Goal: Information Seeking & Learning: Check status

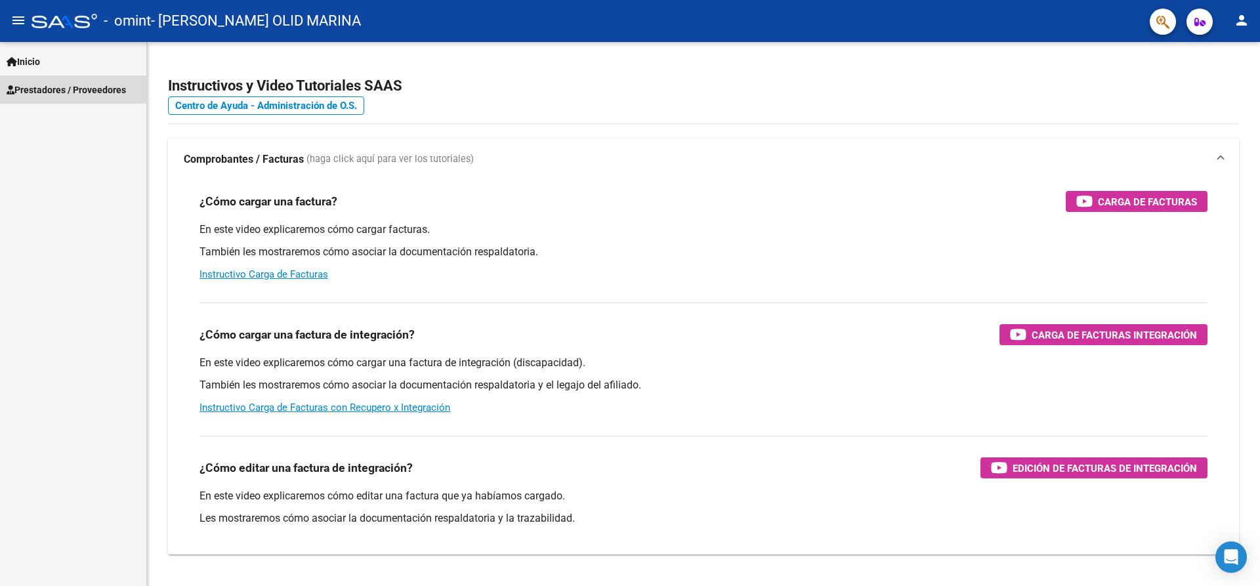
click at [69, 85] on span "Prestadores / Proveedores" at bounding box center [66, 90] width 119 height 14
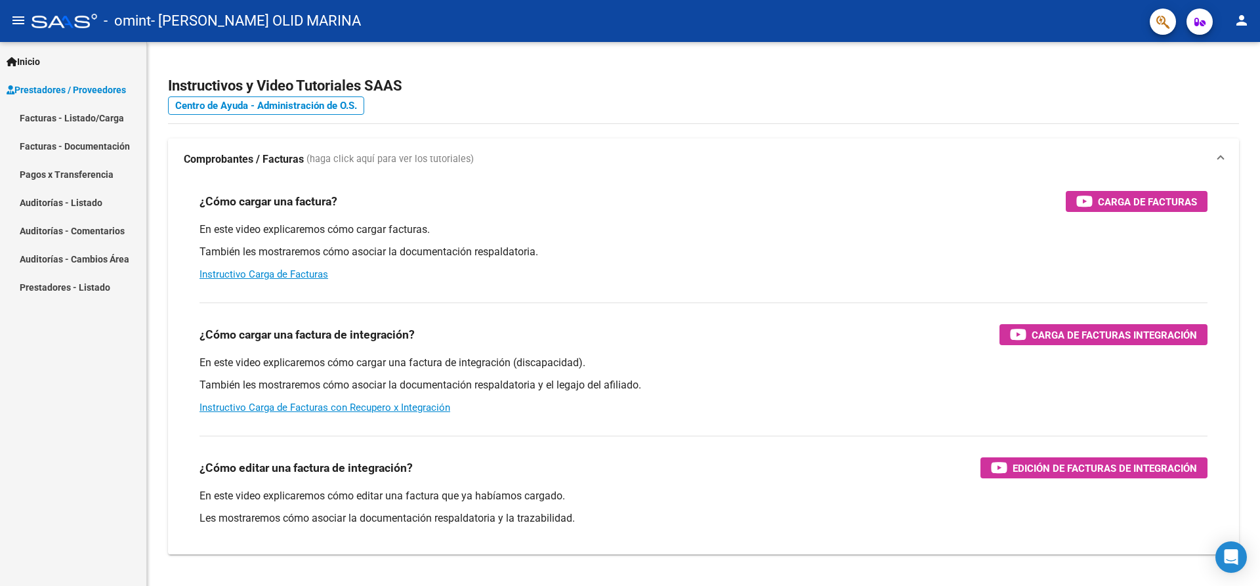
click at [76, 167] on link "Pagos x Transferencia" at bounding box center [73, 174] width 146 height 28
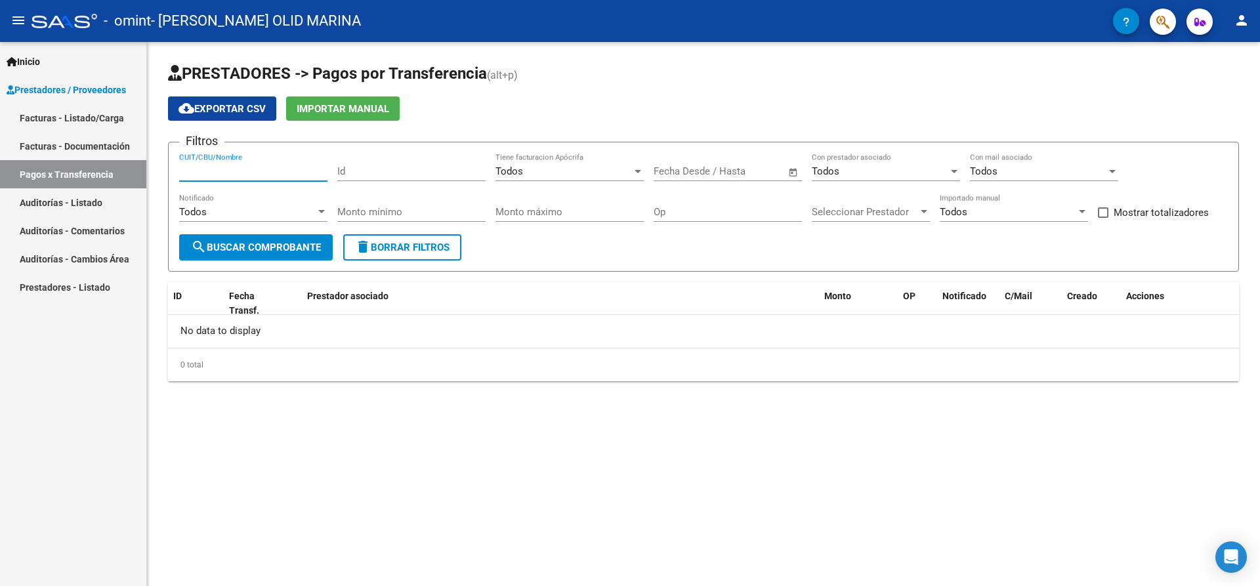
click at [251, 172] on input "CUIT/CBU/Nombre" at bounding box center [253, 171] width 148 height 12
click at [347, 110] on span "Importar Manual" at bounding box center [343, 109] width 93 height 12
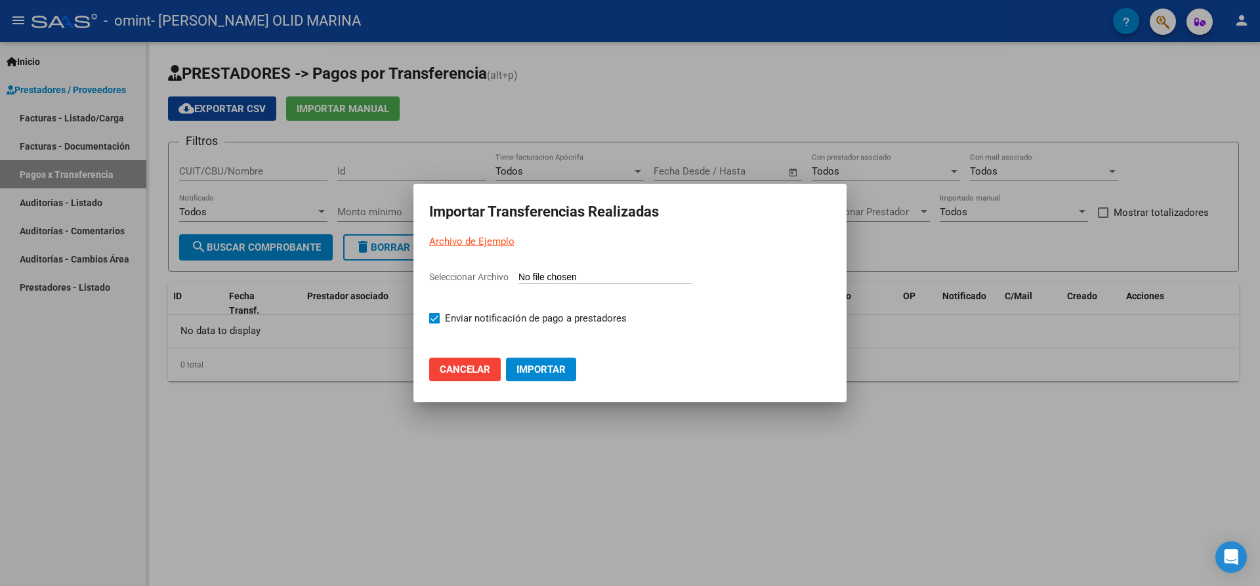
click at [570, 74] on div at bounding box center [630, 293] width 1260 height 586
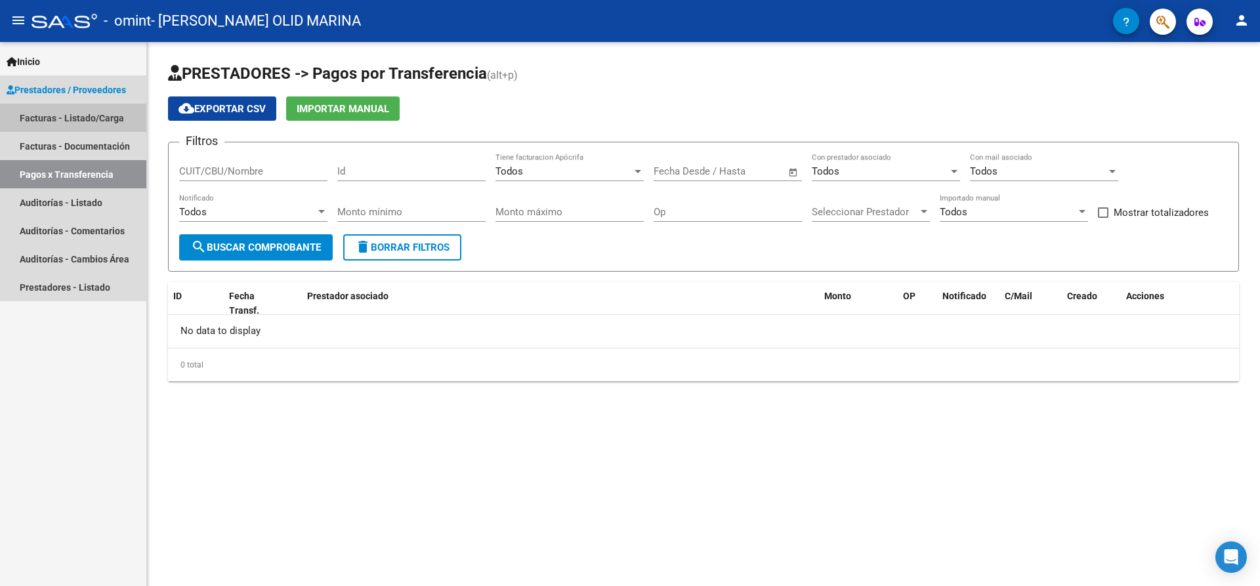
click at [88, 112] on link "Facturas - Listado/Carga" at bounding box center [73, 118] width 146 height 28
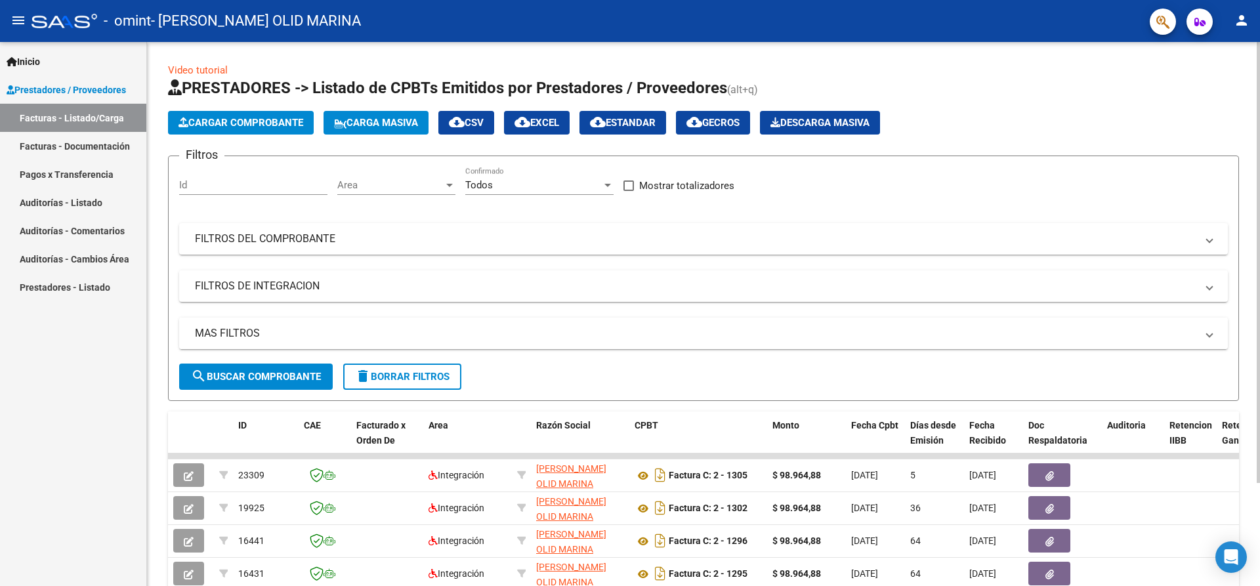
scroll to position [127, 0]
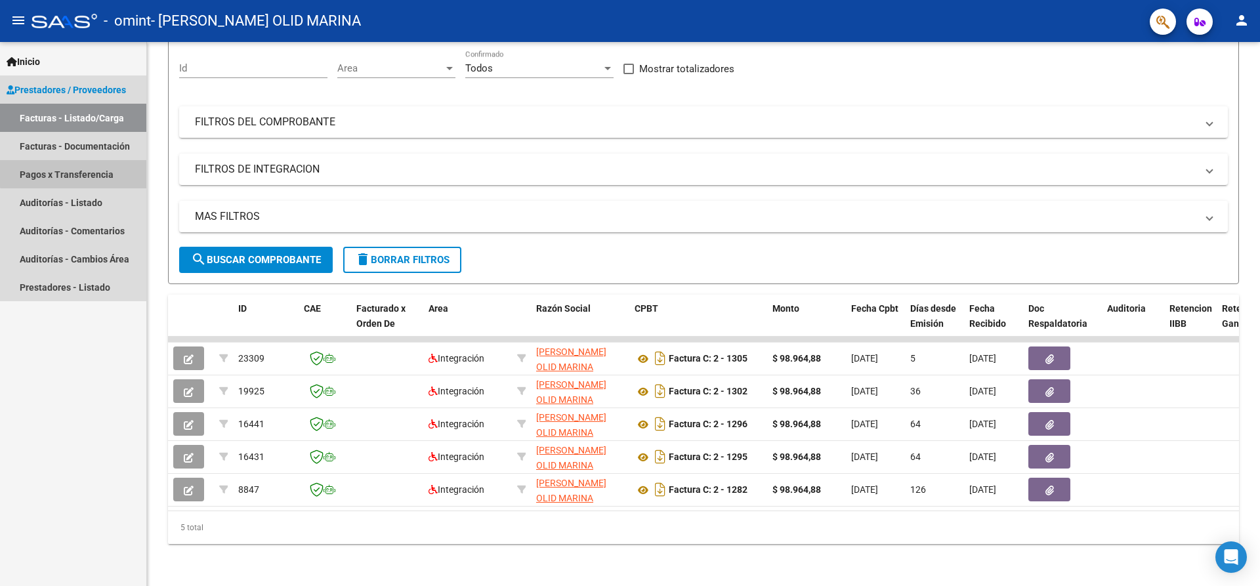
click at [90, 169] on link "Pagos x Transferencia" at bounding box center [73, 174] width 146 height 28
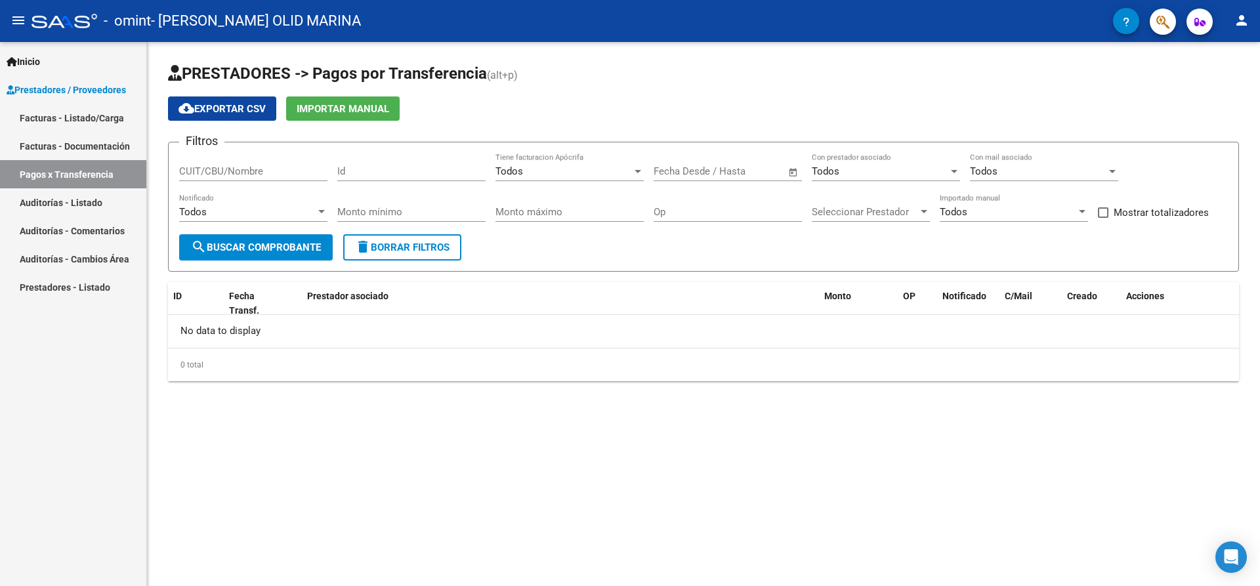
click at [362, 171] on input "Id" at bounding box center [411, 171] width 148 height 12
type input "16441"
click at [242, 171] on input "CUIT/CBU/Nombre" at bounding box center [253, 171] width 148 height 12
type input "[PERSON_NAME]"
click at [264, 251] on span "search Buscar Comprobante" at bounding box center [256, 248] width 130 height 12
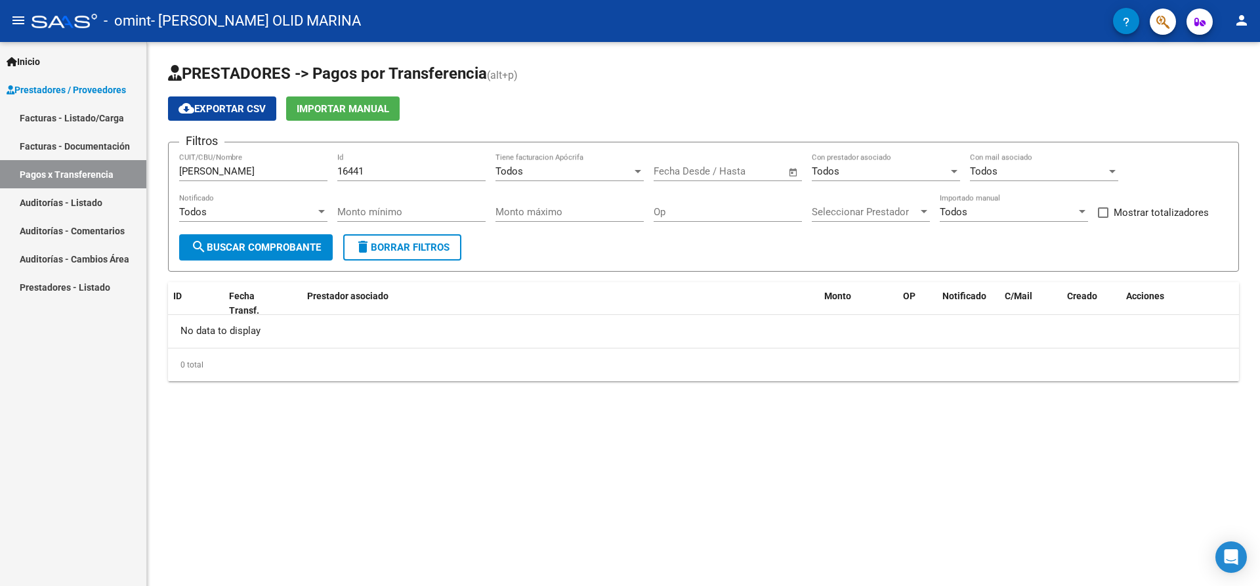
click at [318, 213] on div at bounding box center [322, 212] width 12 height 11
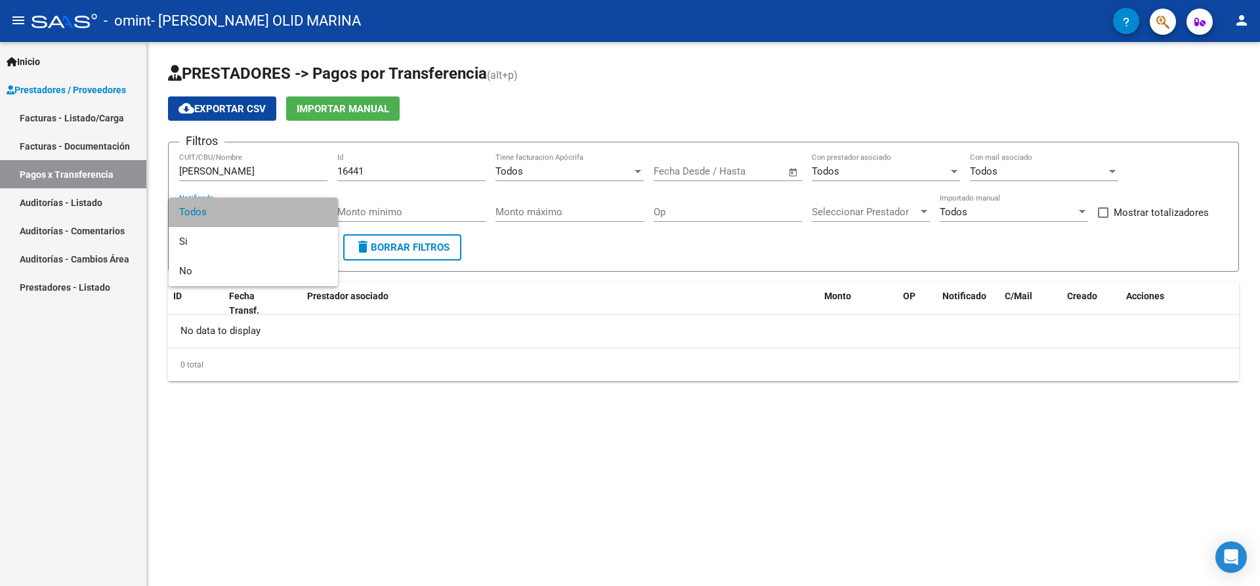
click at [318, 213] on span "Todos" at bounding box center [253, 213] width 148 height 30
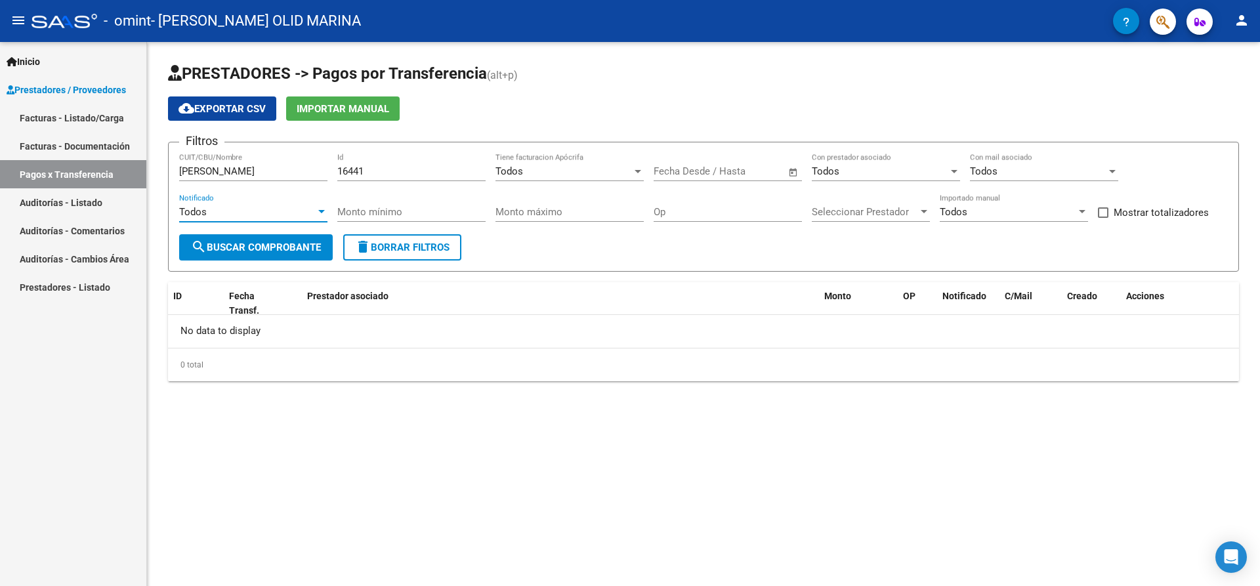
click at [639, 175] on div at bounding box center [638, 171] width 12 height 11
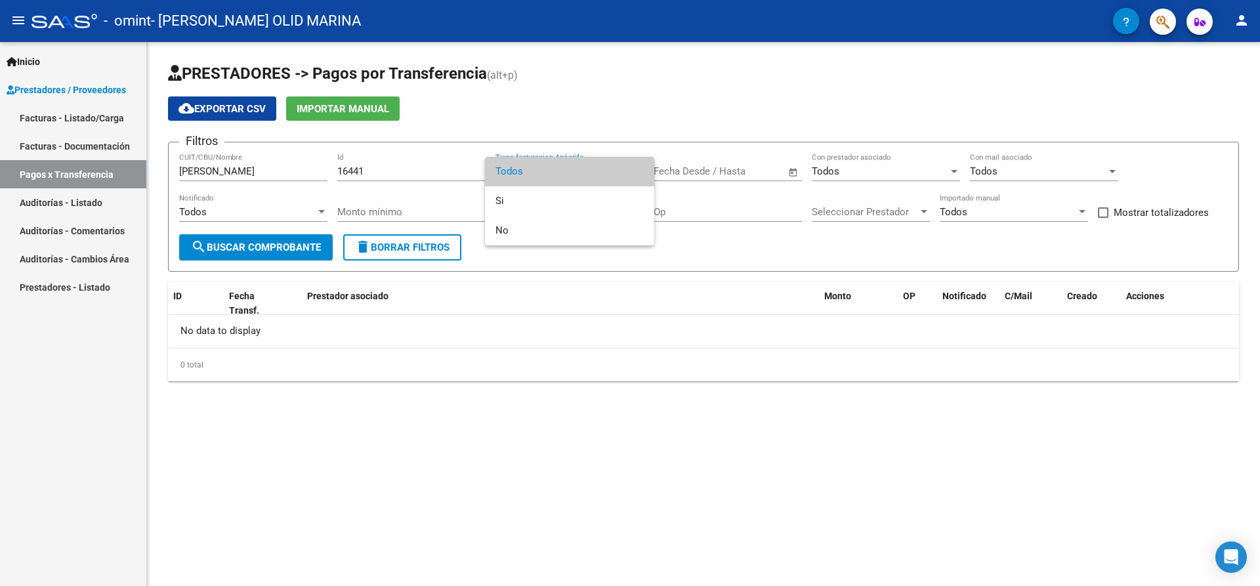
click at [639, 175] on span "Todos" at bounding box center [570, 172] width 148 height 30
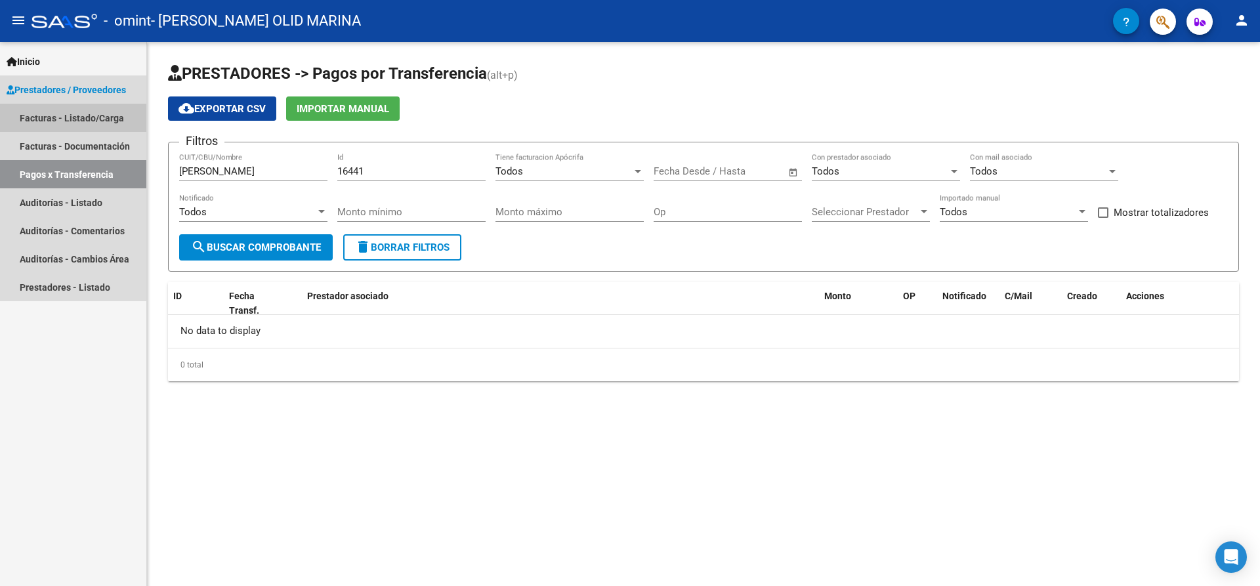
click at [53, 113] on link "Facturas - Listado/Carga" at bounding box center [73, 118] width 146 height 28
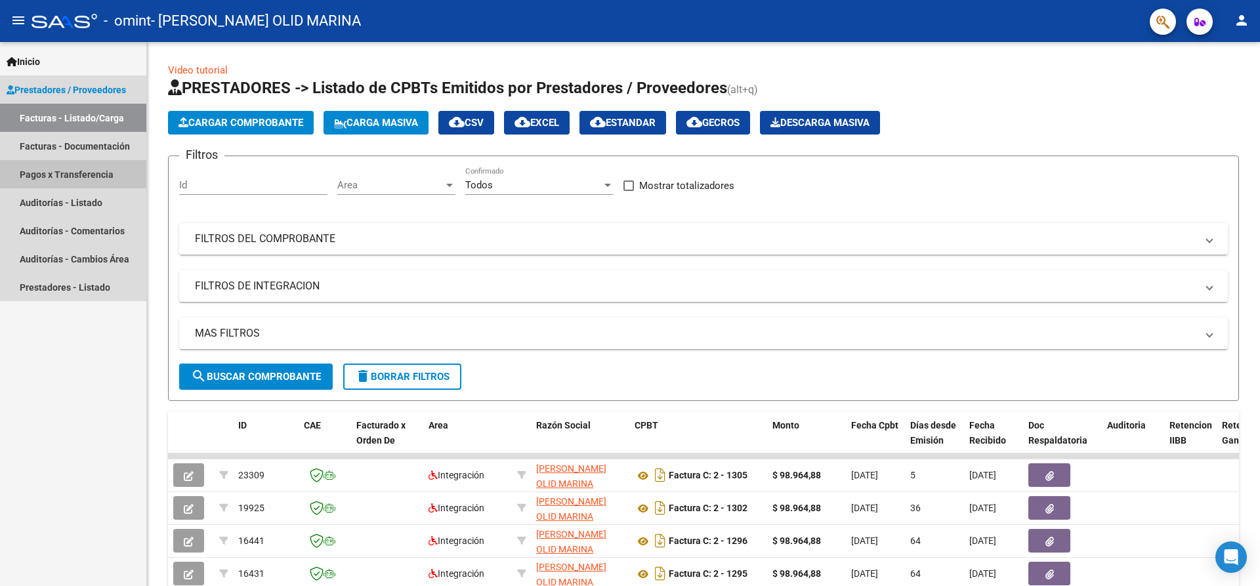
click at [53, 167] on link "Pagos x Transferencia" at bounding box center [73, 174] width 146 height 28
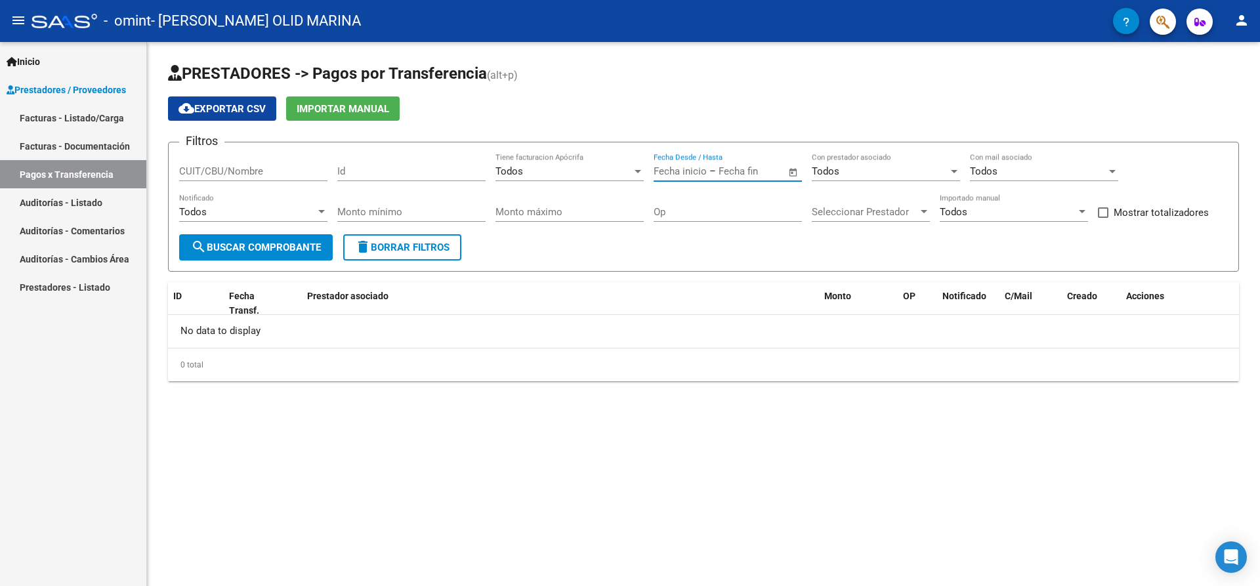
click at [674, 171] on input "text" at bounding box center [680, 171] width 53 height 12
click at [801, 214] on span "Previous month" at bounding box center [805, 209] width 26 height 26
click at [726, 293] on span "1" at bounding box center [725, 293] width 24 height 24
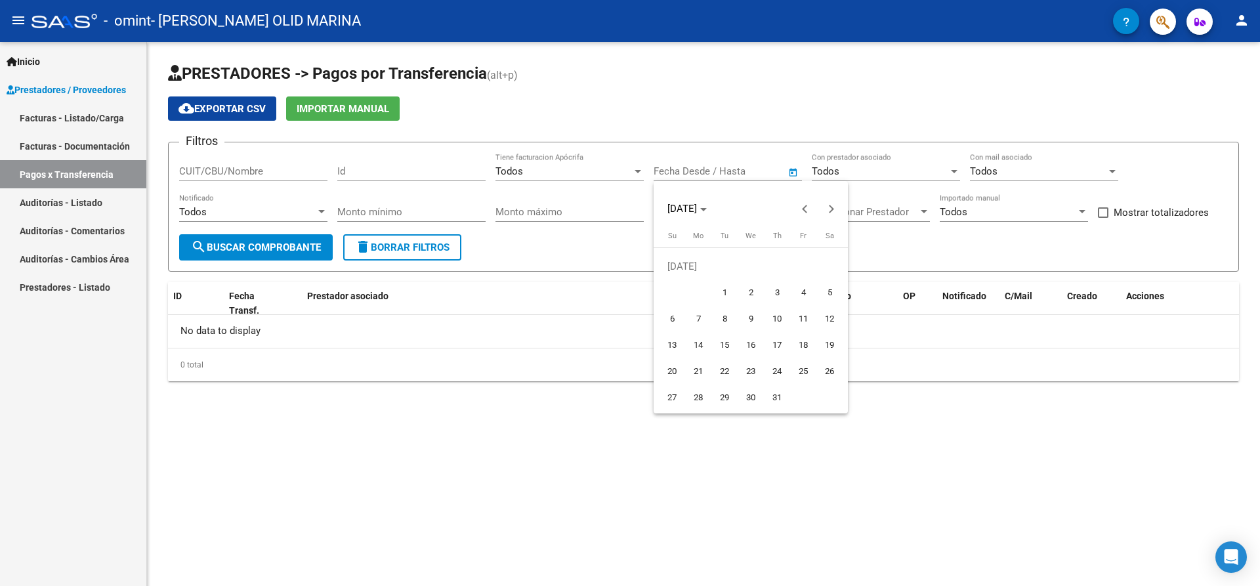
type input "[DATE]"
click at [744, 169] on div at bounding box center [630, 293] width 1260 height 586
click at [788, 171] on span "Open calendar" at bounding box center [794, 172] width 32 height 32
click at [829, 212] on button "Next month" at bounding box center [831, 209] width 26 height 26
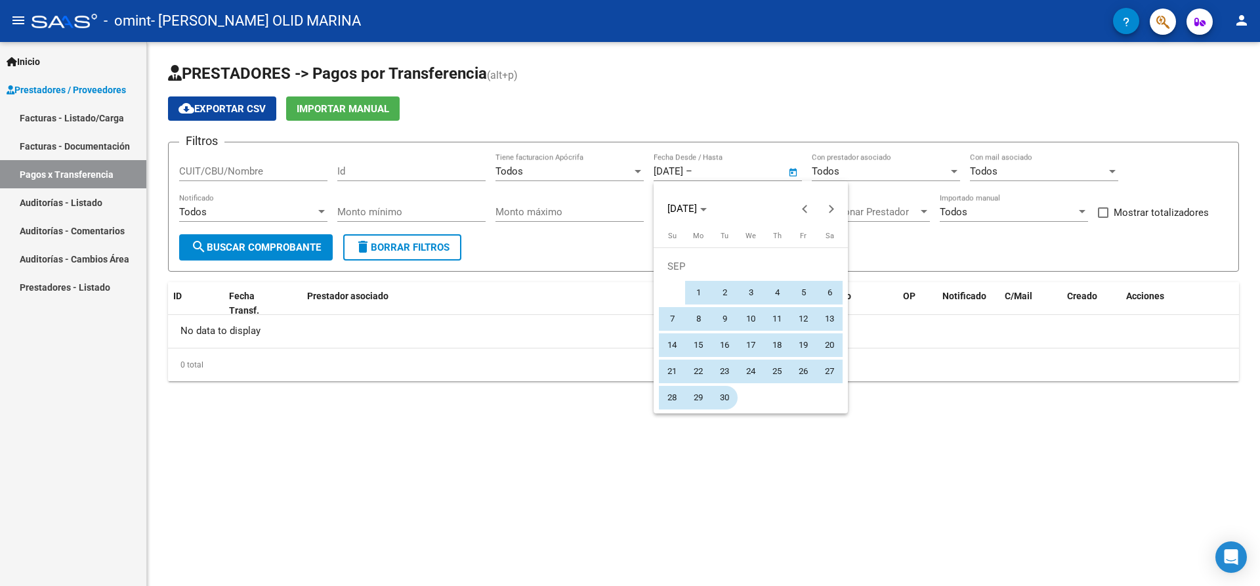
click at [721, 394] on span "30" at bounding box center [725, 398] width 24 height 24
type input "[DATE]"
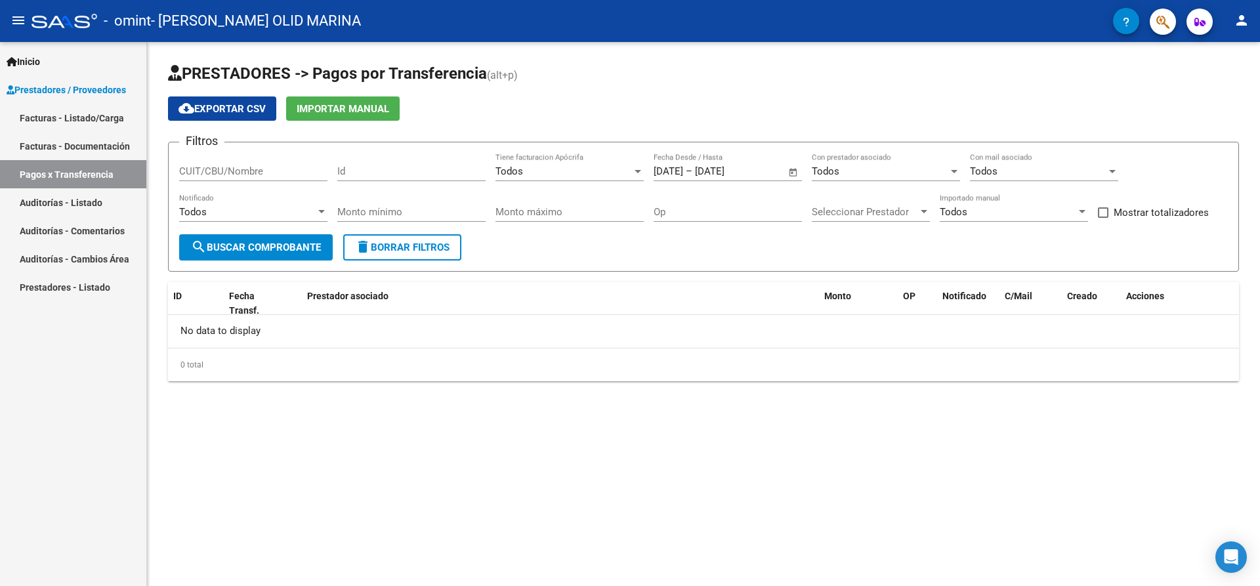
click at [236, 242] on span "search Buscar Comprobante" at bounding box center [256, 248] width 130 height 12
click at [84, 282] on link "Prestadores - Listado" at bounding box center [73, 287] width 146 height 28
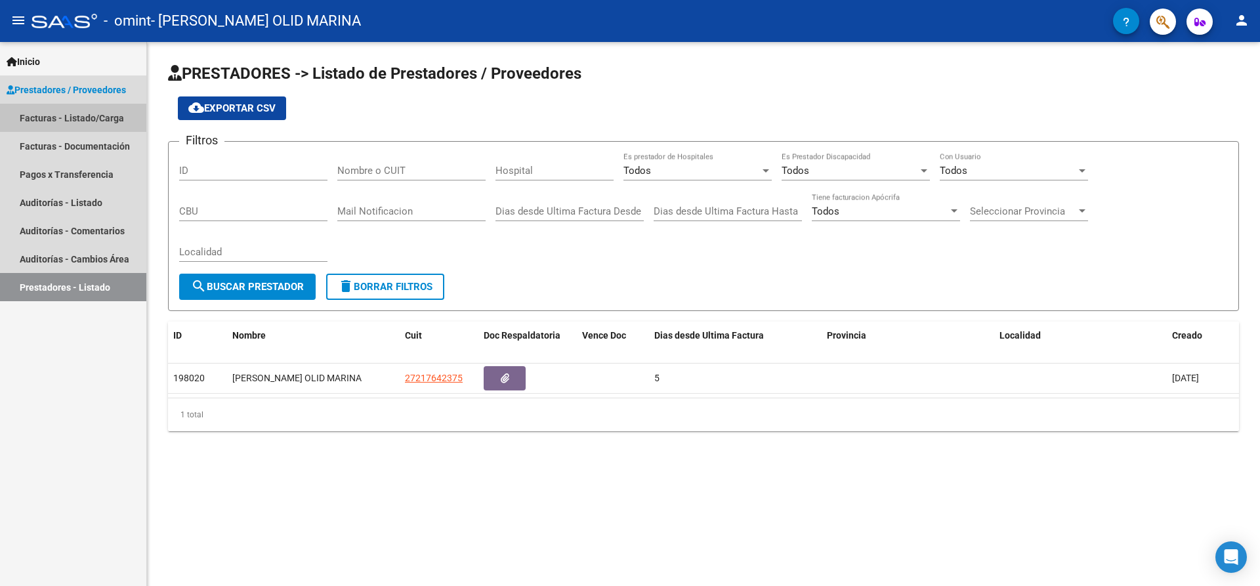
click at [95, 117] on link "Facturas - Listado/Carga" at bounding box center [73, 118] width 146 height 28
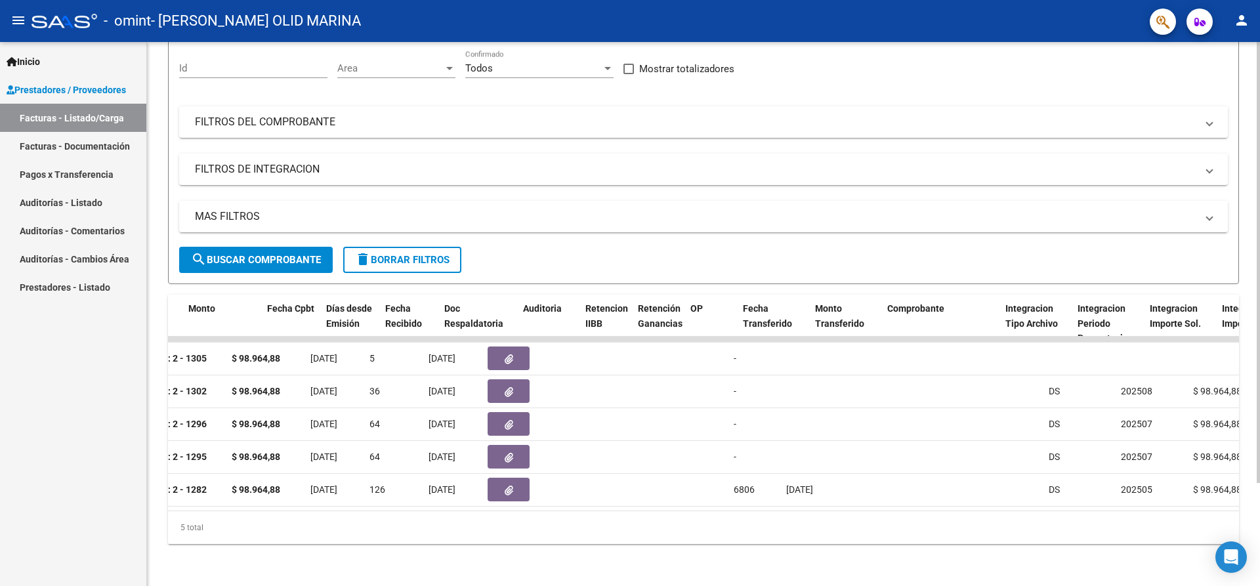
scroll to position [0, 616]
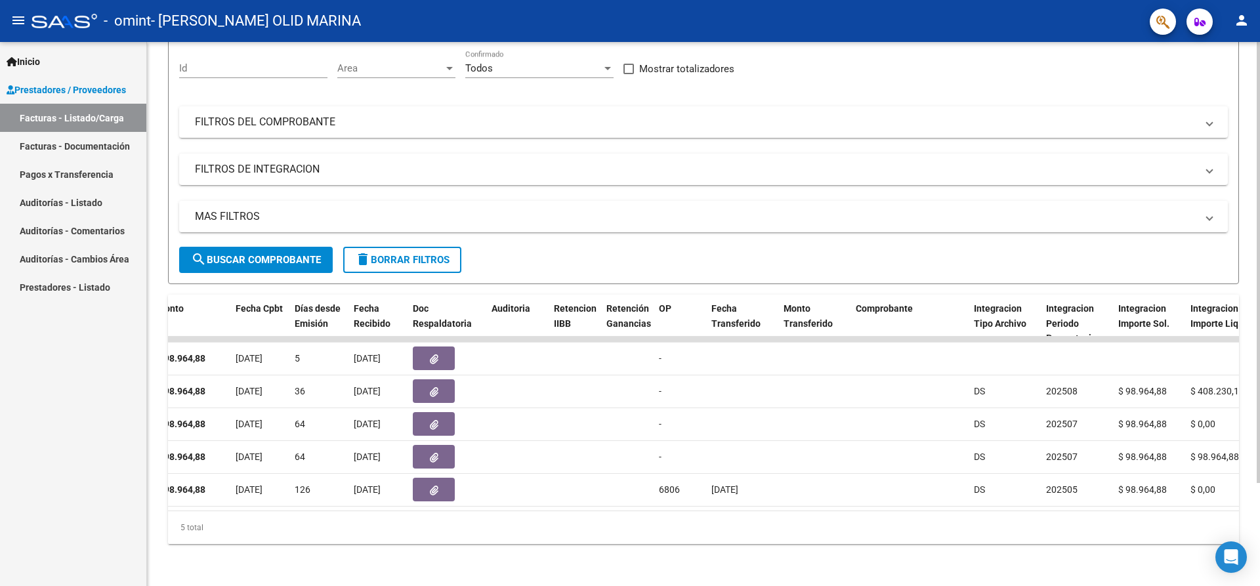
click at [1259, 352] on div at bounding box center [1258, 364] width 3 height 441
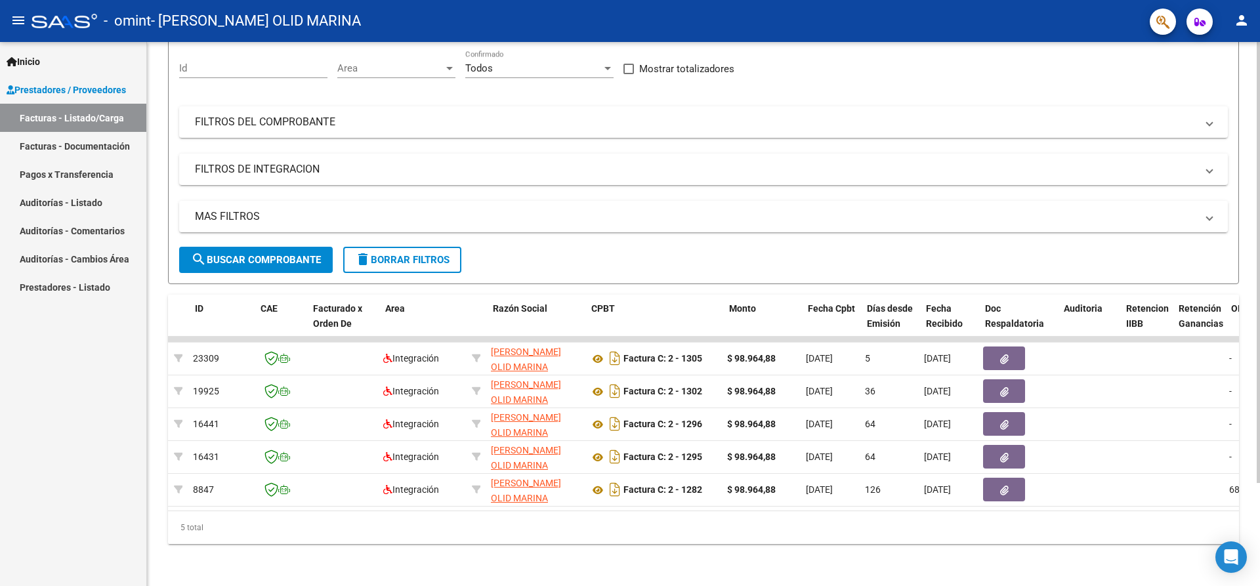
scroll to position [0, 0]
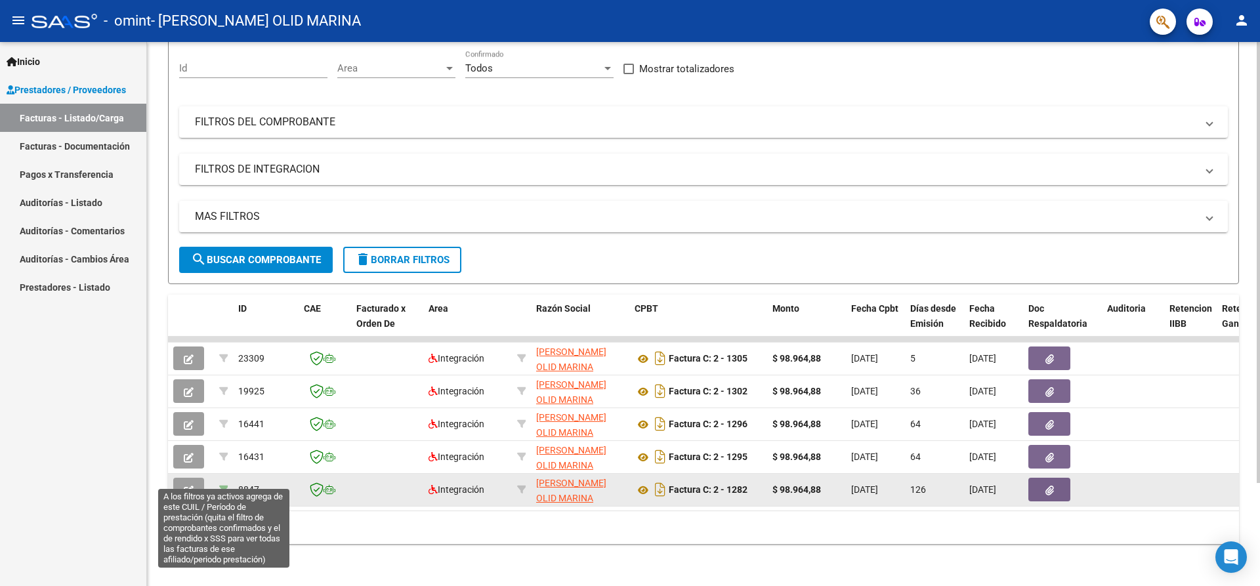
click at [224, 485] on icon at bounding box center [223, 489] width 9 height 9
type input "202505"
type input "20585247473"
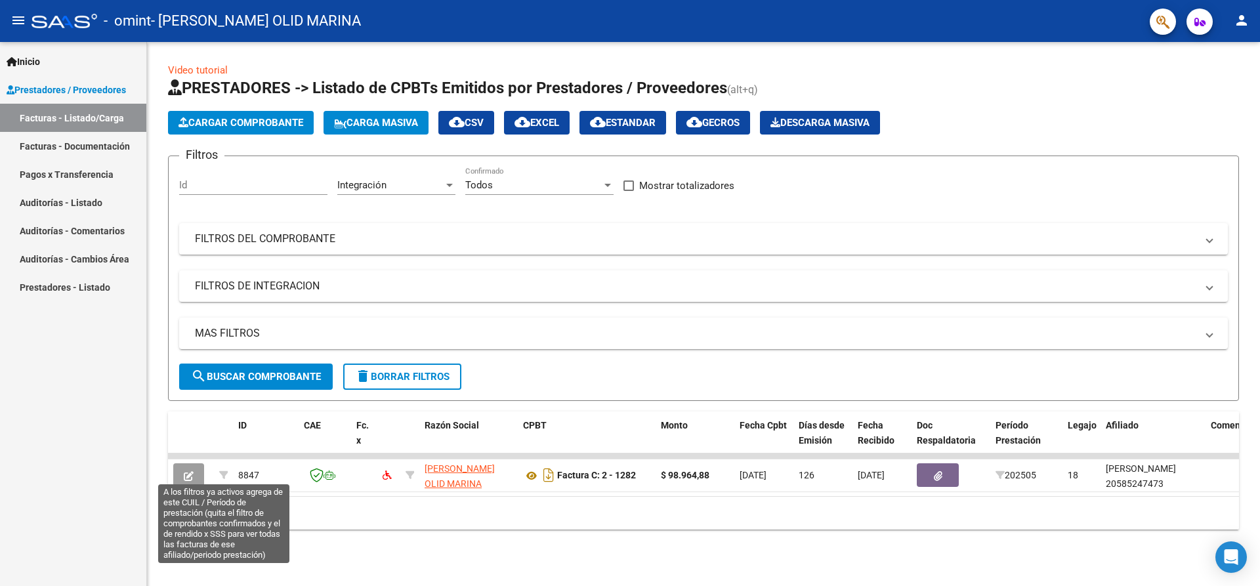
click at [224, 476] on icon at bounding box center [223, 475] width 9 height 9
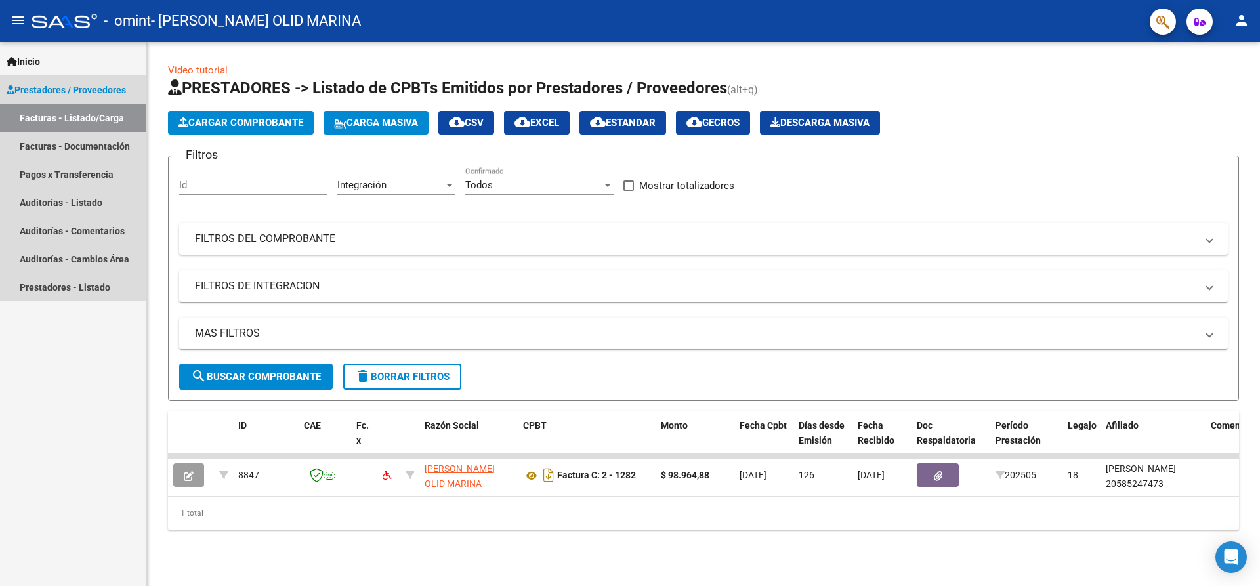
click at [49, 106] on link "Facturas - Listado/Carga" at bounding box center [73, 118] width 146 height 28
click at [49, 112] on link "Facturas - Listado/Carga" at bounding box center [73, 118] width 146 height 28
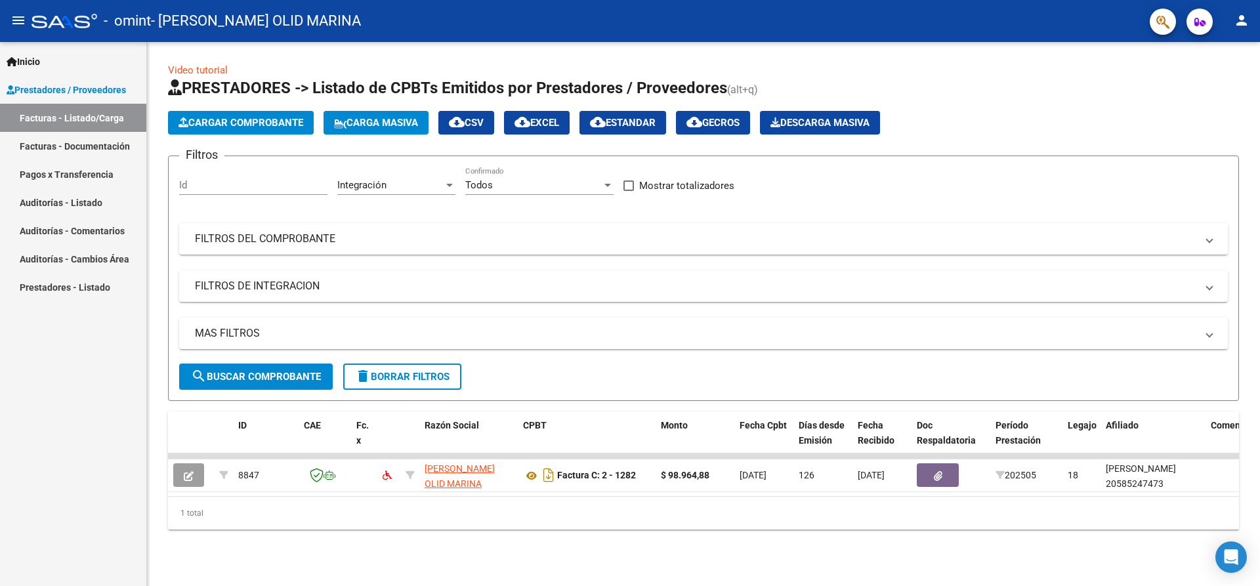
click at [52, 140] on link "Facturas - Documentación" at bounding box center [73, 146] width 146 height 28
